Goal: Information Seeking & Learning: Check status

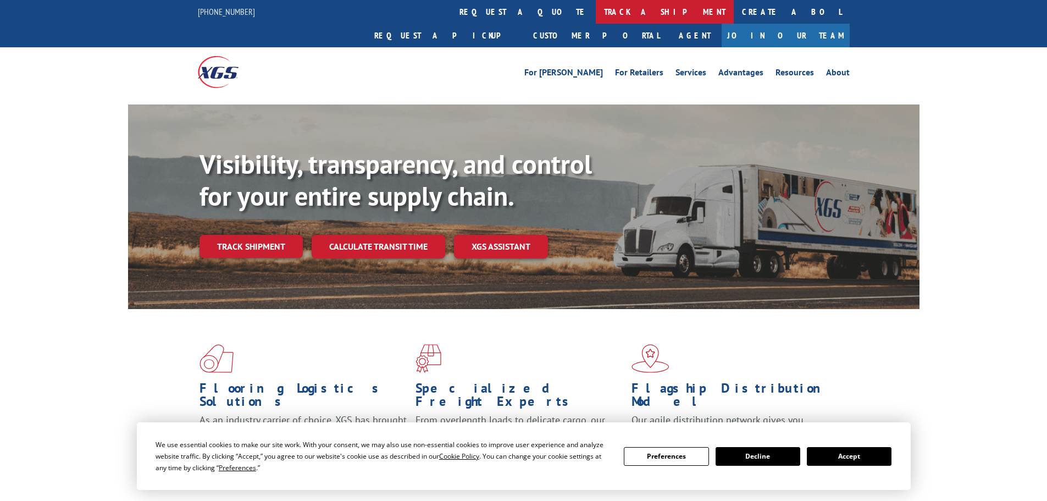
click at [596, 14] on link "track a shipment" at bounding box center [665, 12] width 138 height 24
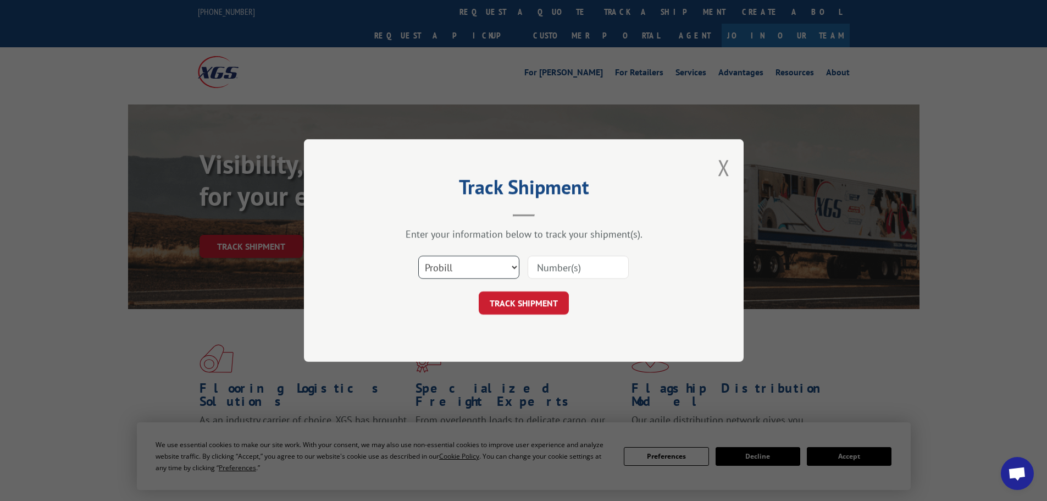
click at [487, 258] on select "Select category... Probill BOL PO" at bounding box center [468, 267] width 101 height 23
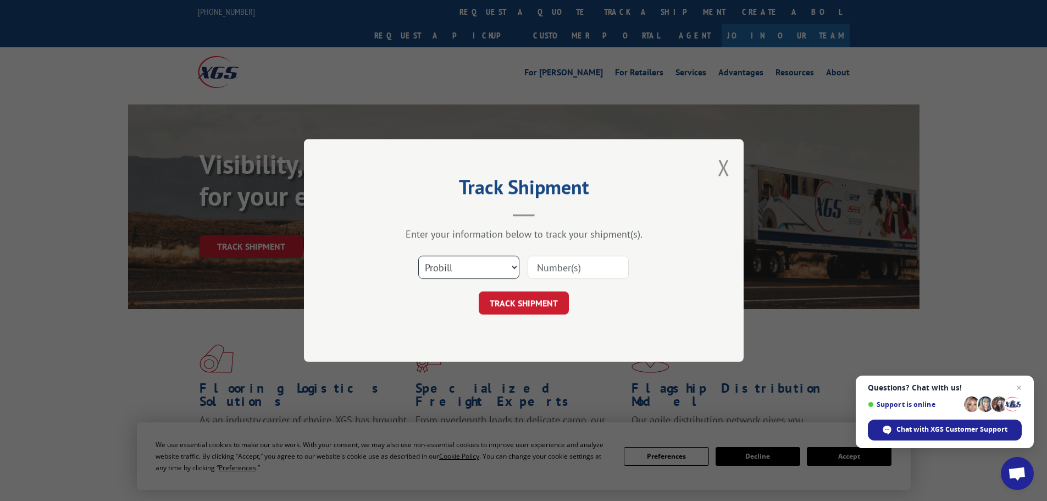
select select "bol"
click at [418, 256] on select "Select category... Probill BOL PO" at bounding box center [468, 267] width 101 height 23
click at [545, 267] on input at bounding box center [578, 267] width 101 height 23
paste input "5443226"
type input "5443226"
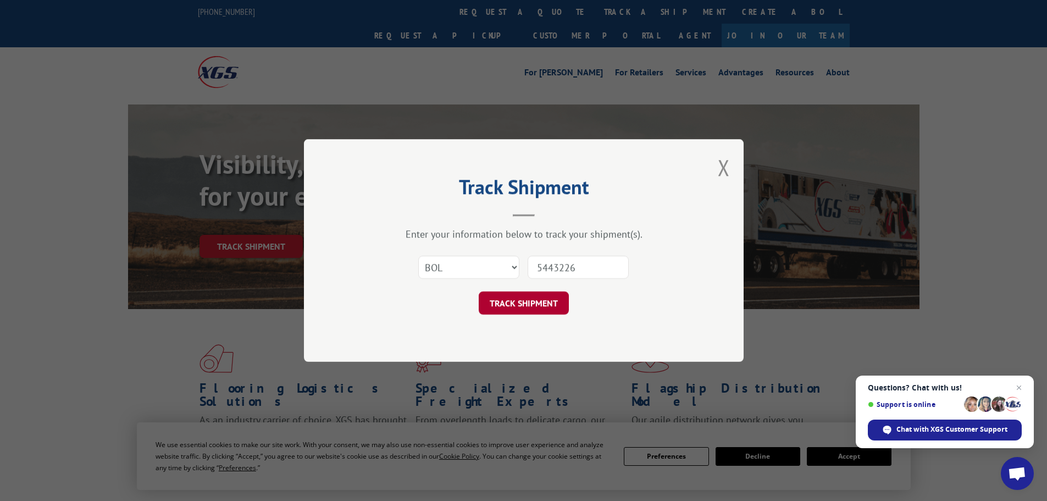
click at [531, 302] on button "TRACK SHIPMENT" at bounding box center [524, 302] width 90 height 23
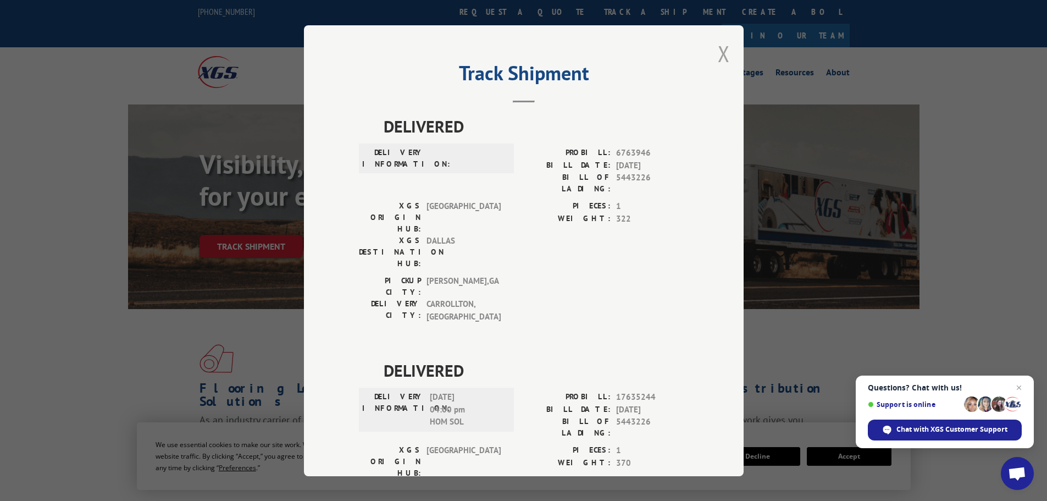
click at [725, 53] on button "Close modal" at bounding box center [724, 53] width 12 height 29
